Goal: Task Accomplishment & Management: Complete application form

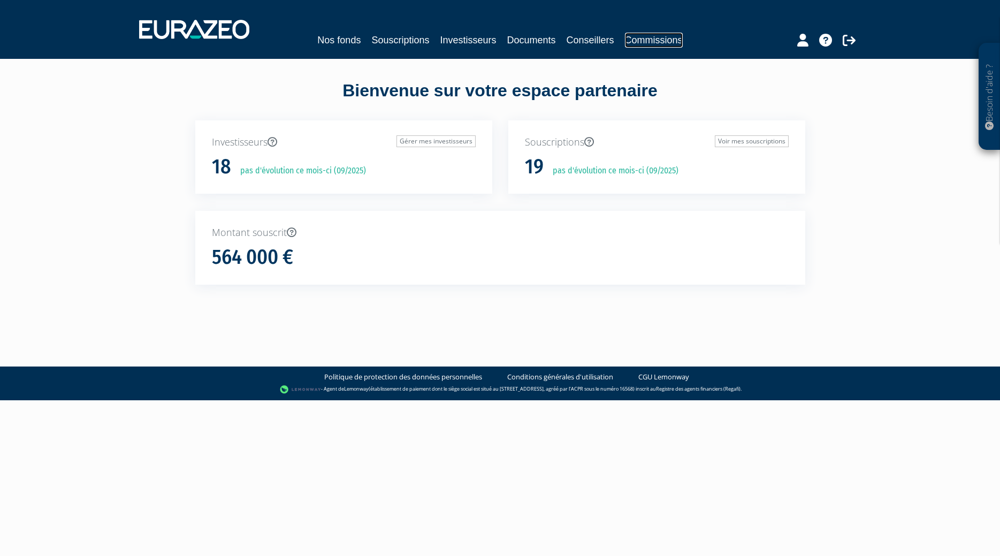
click at [654, 39] on link "Commissions" at bounding box center [654, 40] width 58 height 15
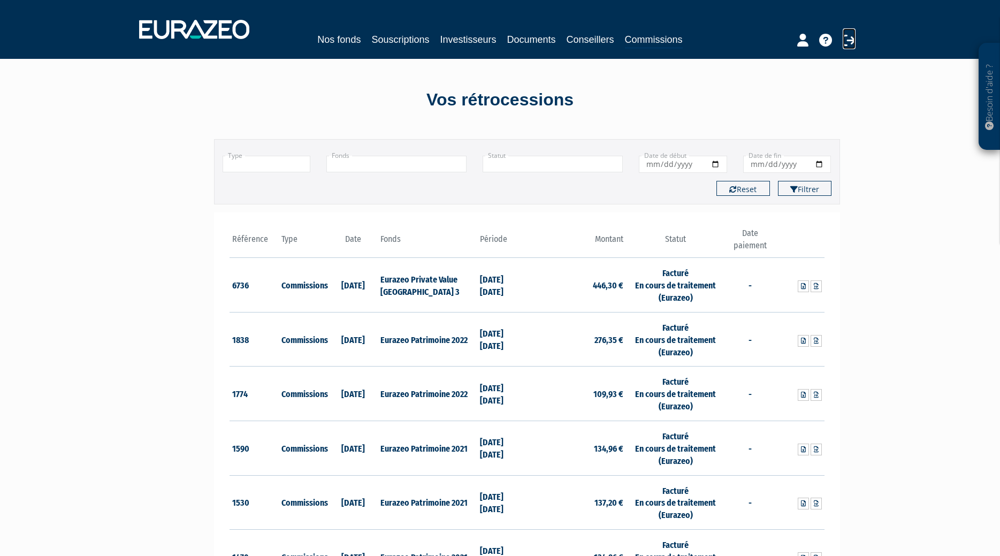
click at [844, 40] on icon at bounding box center [849, 40] width 13 height 13
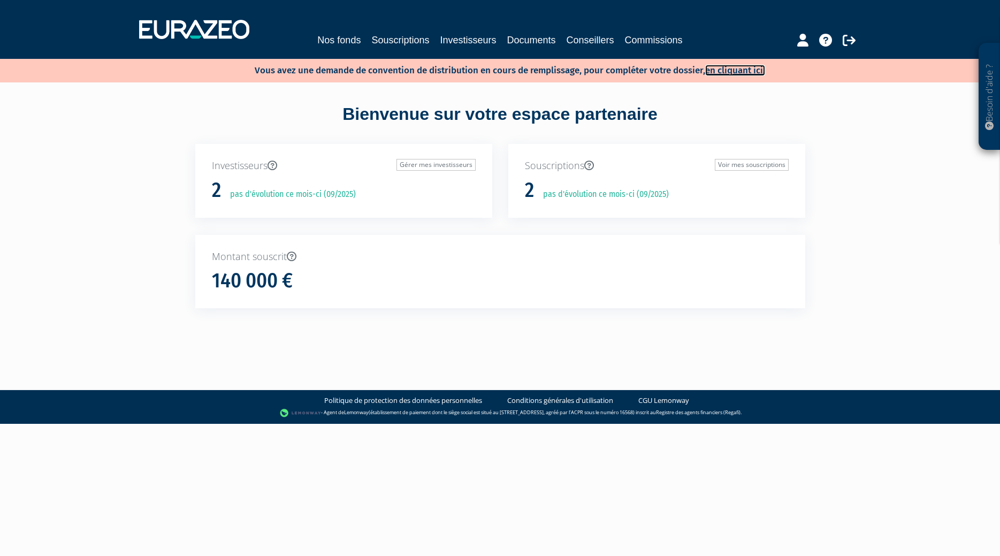
click at [718, 70] on link "en cliquant ici." at bounding box center [735, 70] width 60 height 11
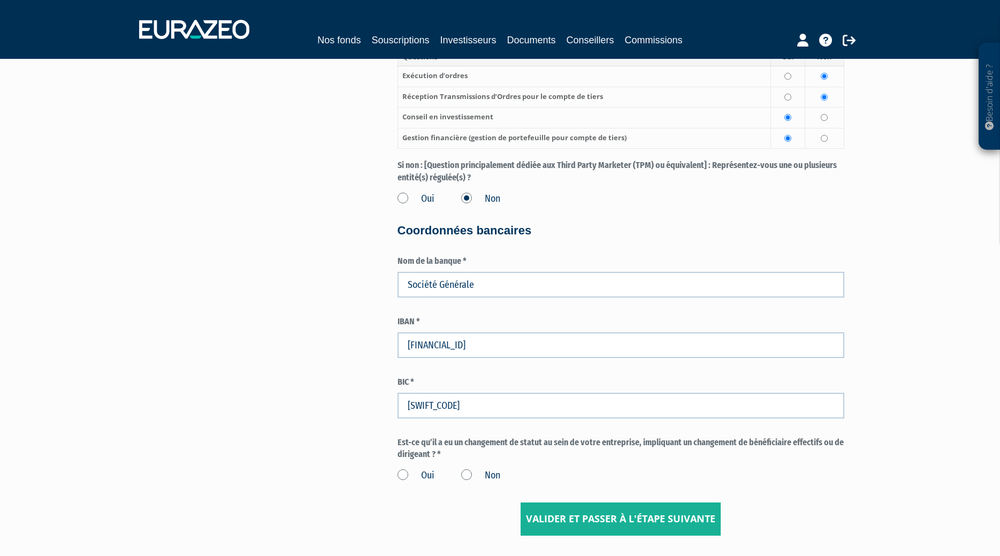
scroll to position [1526, 0]
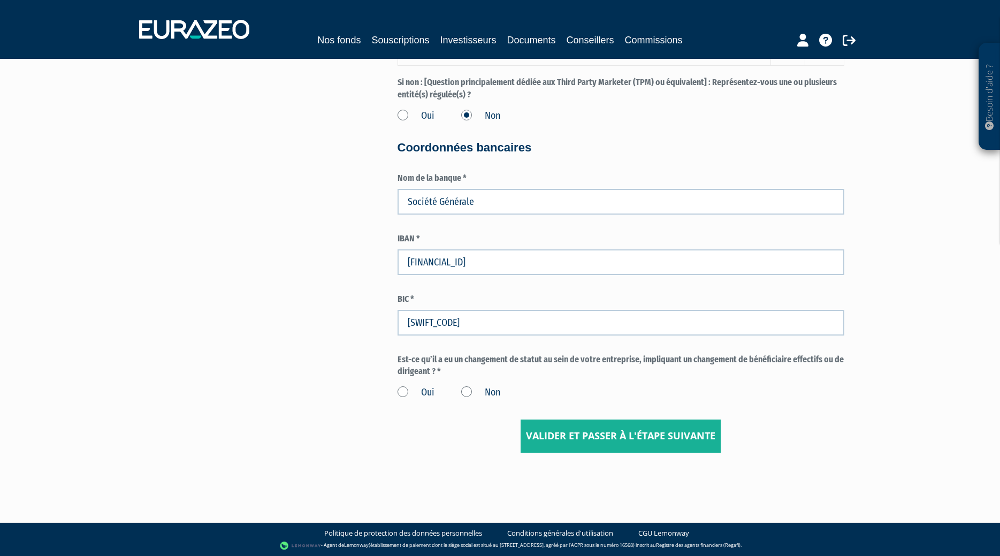
click at [463, 392] on label "Non" at bounding box center [480, 393] width 39 height 14
click at [0, 0] on input "Non" at bounding box center [0, 0] width 0 height 0
click at [599, 443] on input "Valider et passer à l'étape suivante" at bounding box center [621, 436] width 200 height 33
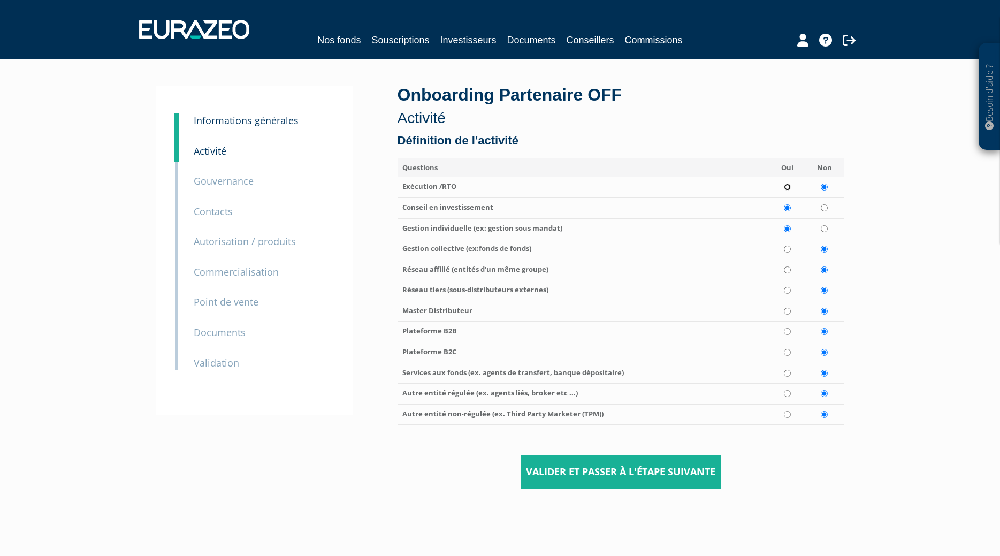
click at [787, 186] on input "radio" at bounding box center [787, 187] width 7 height 7
radio input "true"
click at [824, 230] on input "radio" at bounding box center [824, 228] width 7 height 7
radio input "true"
click at [625, 467] on input "Valider et passer à l'étape suivante" at bounding box center [621, 471] width 200 height 33
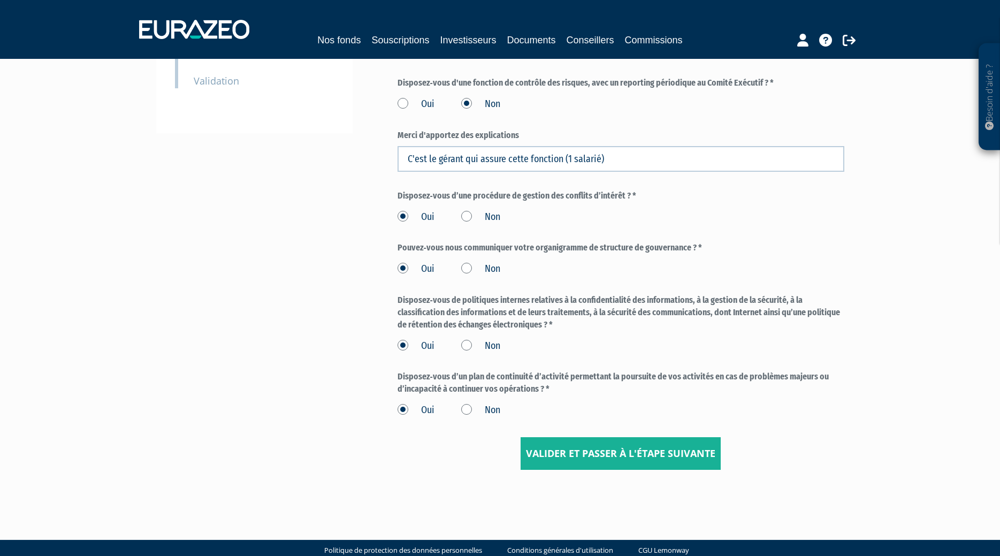
scroll to position [284, 0]
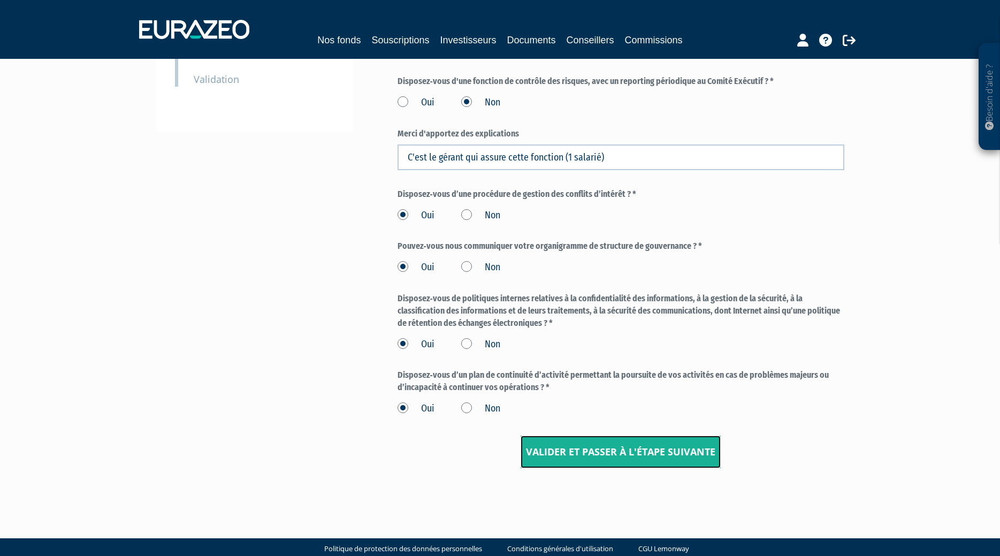
click at [567, 444] on input "Valider et passer à l'étape suivante" at bounding box center [621, 452] width 200 height 33
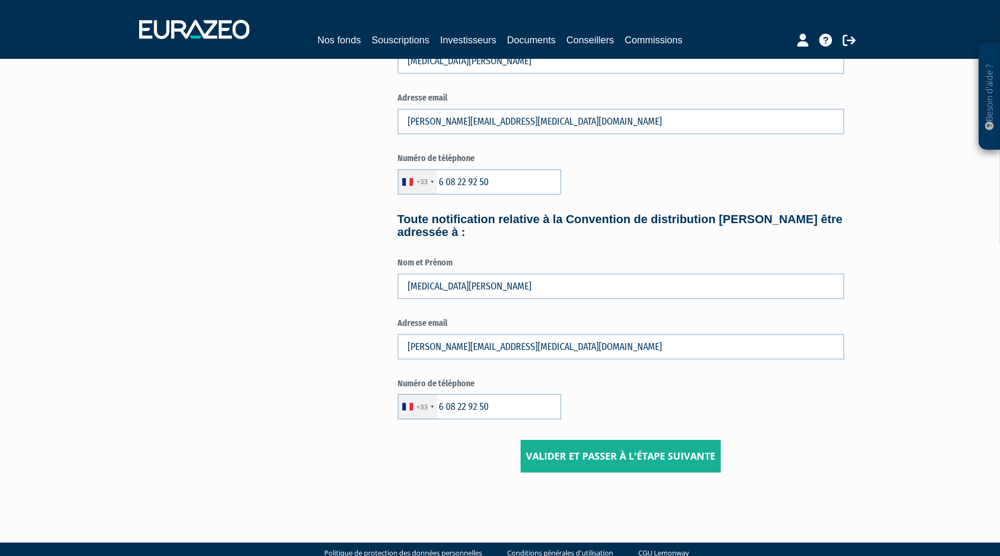
scroll to position [408, 0]
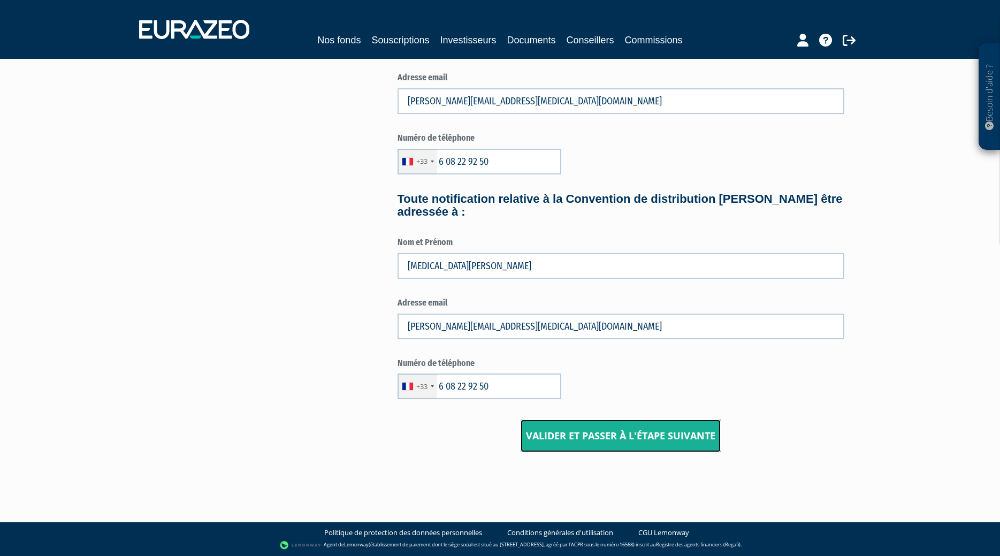
click at [624, 439] on input "Valider et passer à l'étape suivante" at bounding box center [621, 436] width 200 height 33
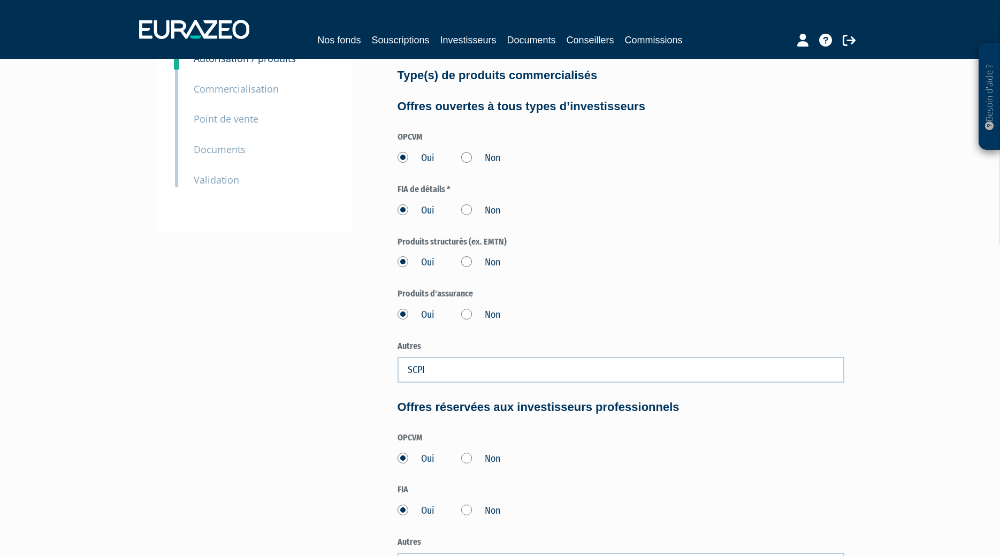
scroll to position [288, 0]
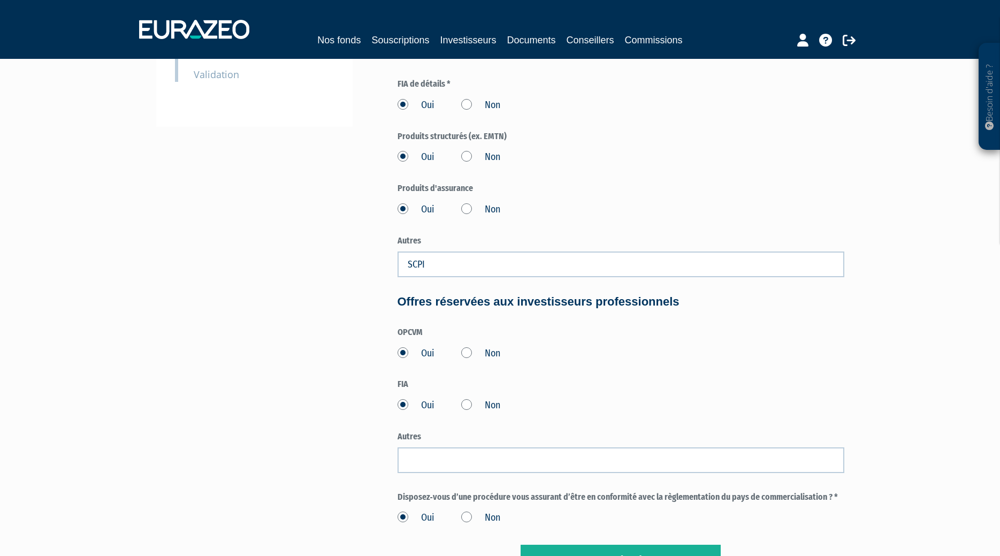
click at [471, 402] on label "Non" at bounding box center [480, 406] width 39 height 14
click at [0, 0] on input "Non" at bounding box center [0, 0] width 0 height 0
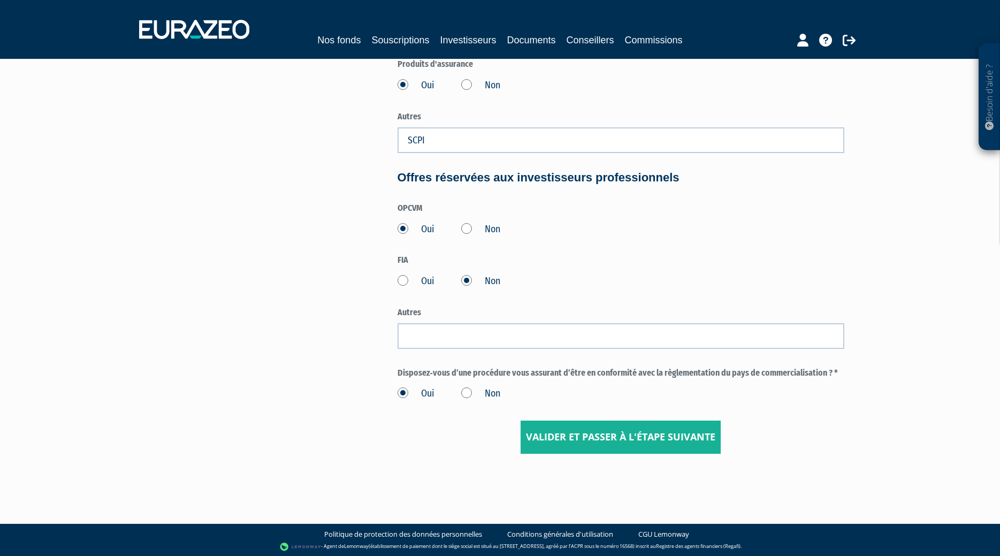
scroll to position [414, 0]
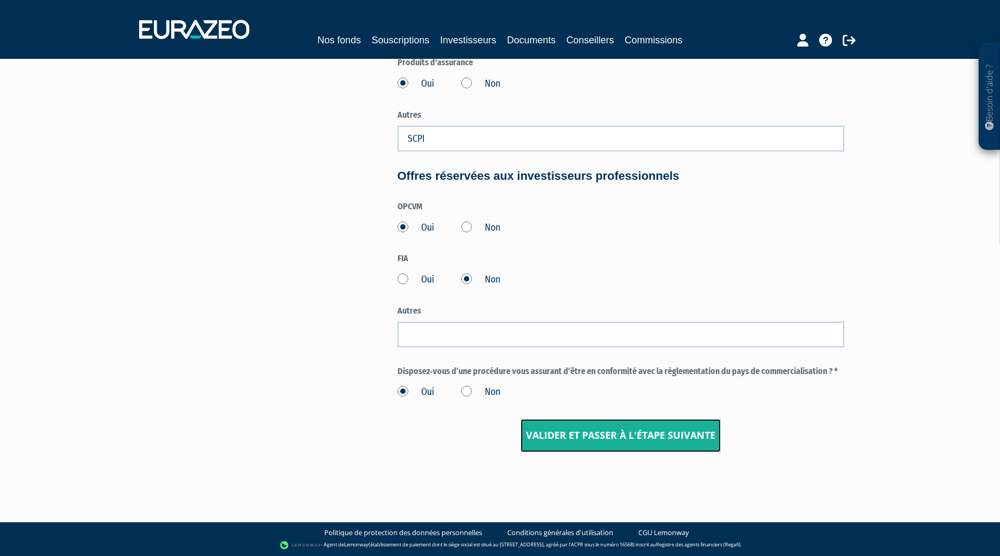
click at [657, 438] on input "Valider et passer à l'étape suivante" at bounding box center [621, 435] width 200 height 33
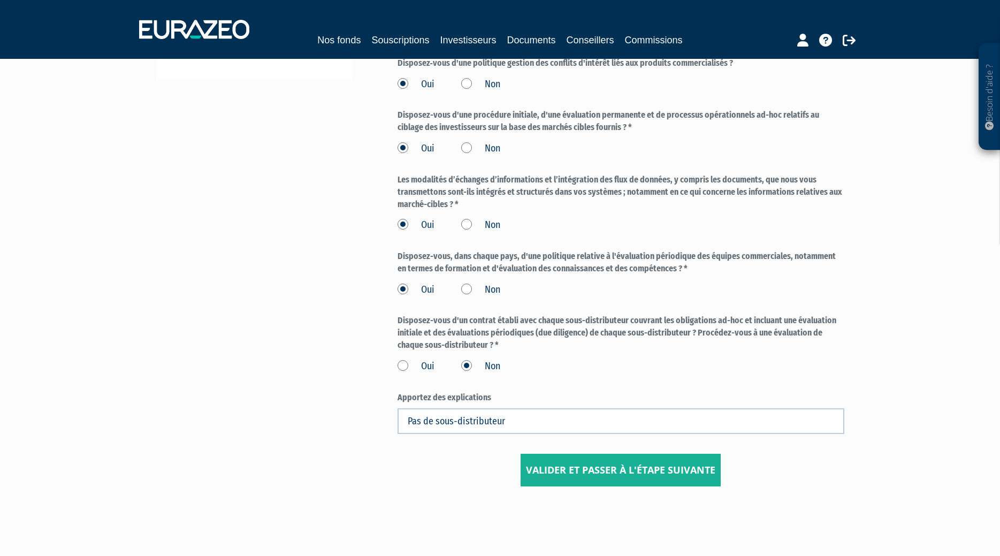
scroll to position [336, 0]
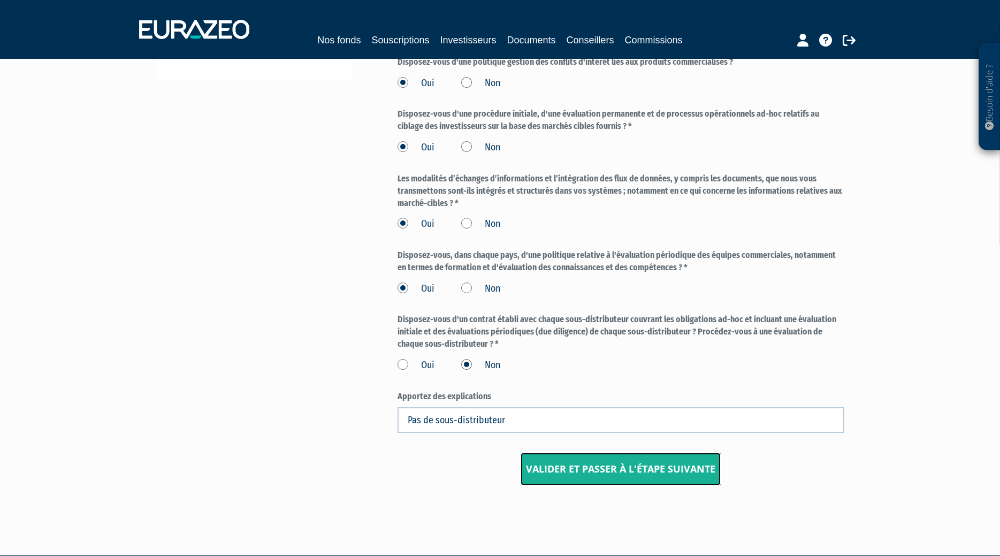
click at [632, 465] on input "Valider et passer à l'étape suivante" at bounding box center [621, 469] width 200 height 33
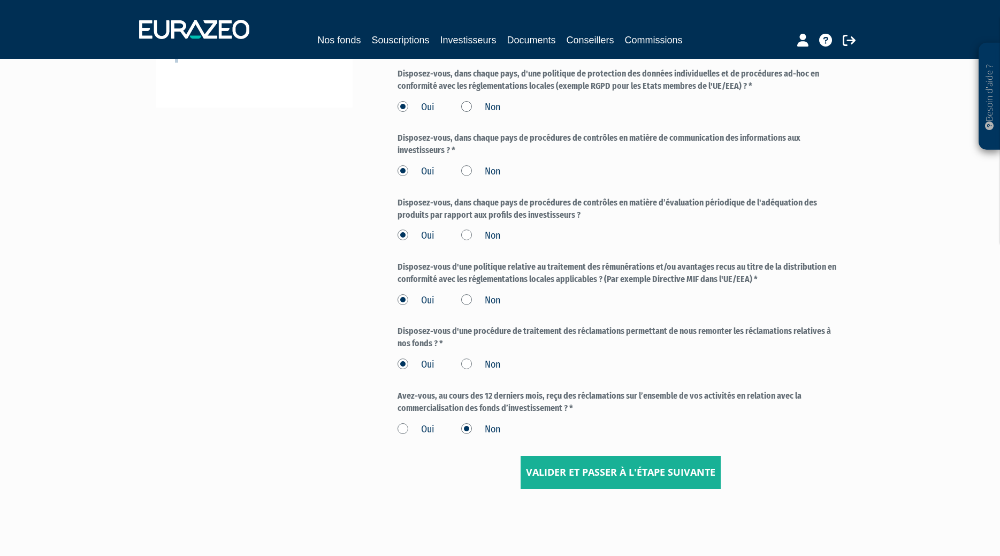
scroll to position [309, 0]
click at [568, 467] on input "Valider et passer à l'étape suivante" at bounding box center [621, 471] width 200 height 33
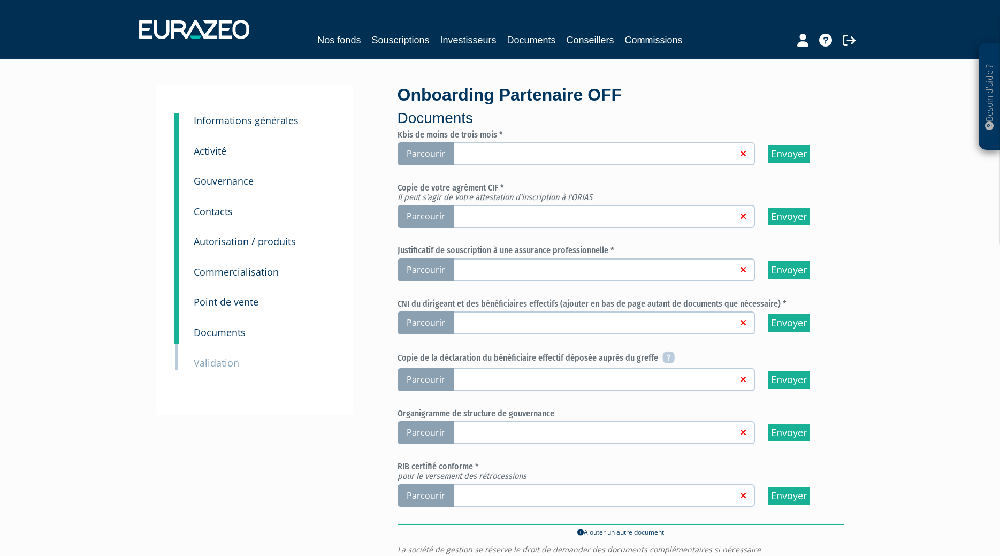
click at [425, 154] on span "Parcourir" at bounding box center [426, 153] width 57 height 23
click at [0, 0] on input "Parcourir" at bounding box center [0, 0] width 0 height 0
click at [443, 216] on span "Parcourir" at bounding box center [426, 216] width 57 height 23
click at [0, 0] on input "Parcourir" at bounding box center [0, 0] width 0 height 0
click at [431, 268] on span "Parcourir" at bounding box center [426, 269] width 57 height 23
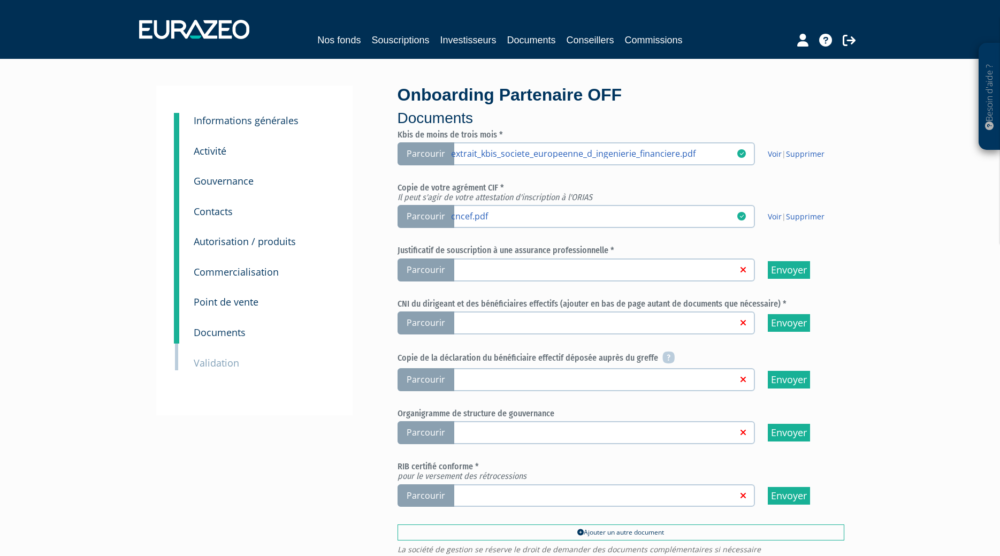
click at [0, 0] on input "Parcourir" at bounding box center [0, 0] width 0 height 0
click at [427, 321] on span "Parcourir" at bounding box center [426, 322] width 57 height 23
click at [0, 0] on input "Parcourir" at bounding box center [0, 0] width 0 height 0
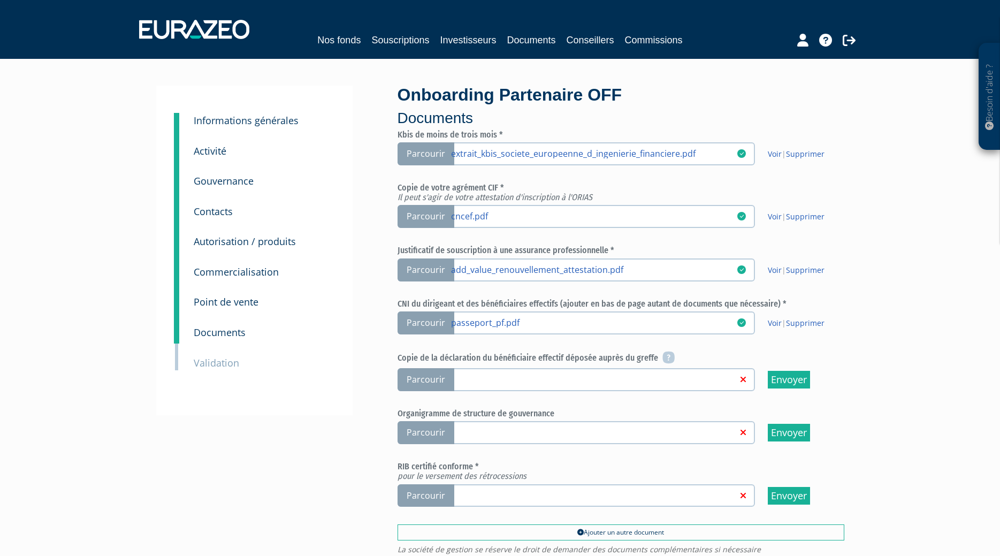
click at [415, 494] on span "Parcourir" at bounding box center [426, 495] width 57 height 23
click at [0, 0] on input "Parcourir" at bounding box center [0, 0] width 0 height 0
click at [447, 386] on span "Parcourir" at bounding box center [426, 379] width 57 height 23
click at [0, 0] on input "Parcourir" at bounding box center [0, 0] width 0 height 0
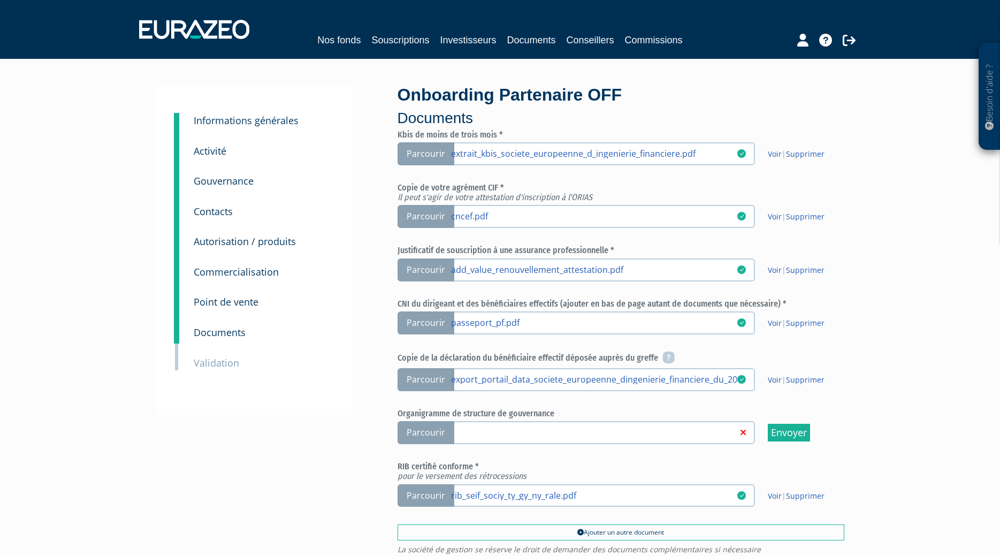
click at [424, 430] on span "Parcourir" at bounding box center [426, 432] width 57 height 23
click at [0, 0] on input "Parcourir" at bounding box center [0, 0] width 0 height 0
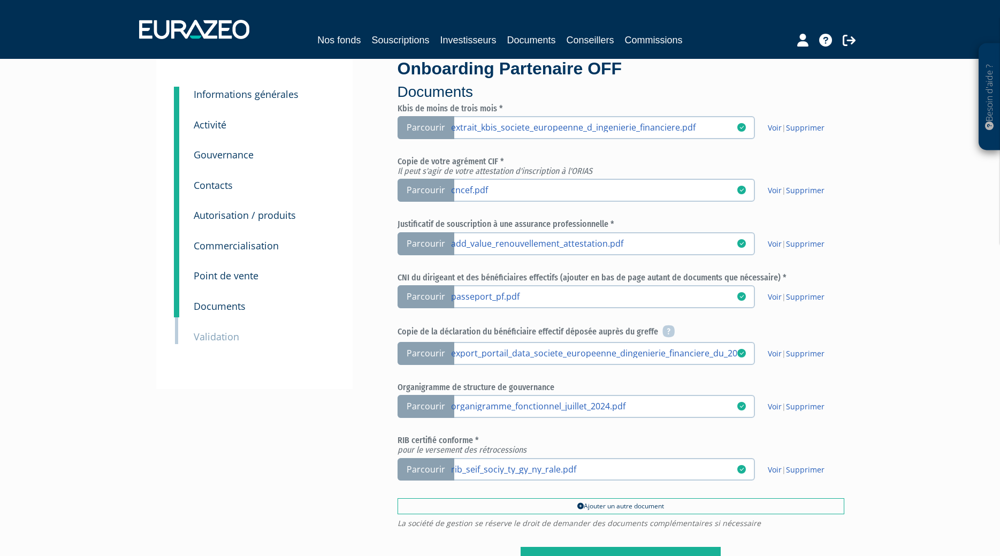
scroll to position [154, 0]
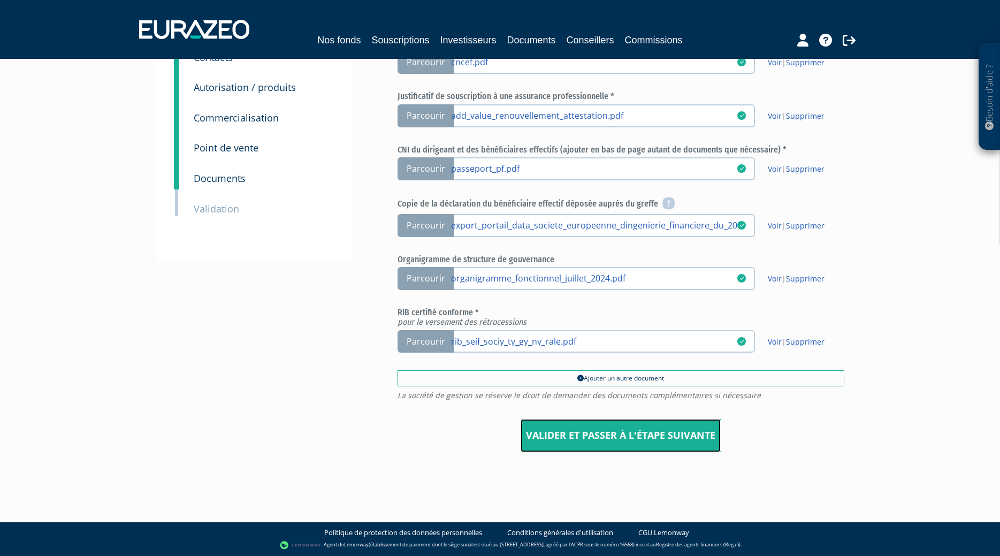
click at [638, 436] on input "Valider et passer à l'étape suivante" at bounding box center [621, 435] width 200 height 33
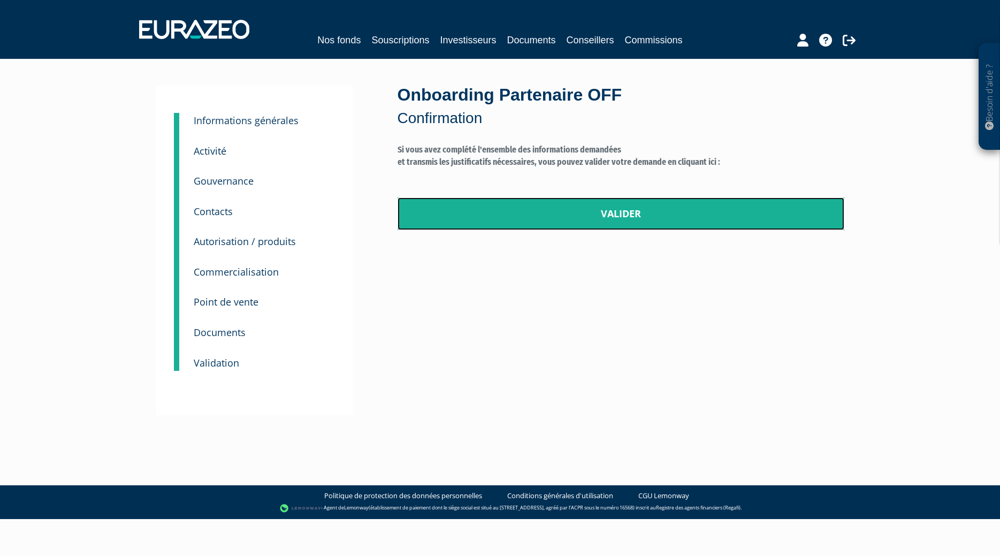
click at [618, 218] on link "Valider" at bounding box center [621, 213] width 447 height 33
